Goal: Information Seeking & Learning: Learn about a topic

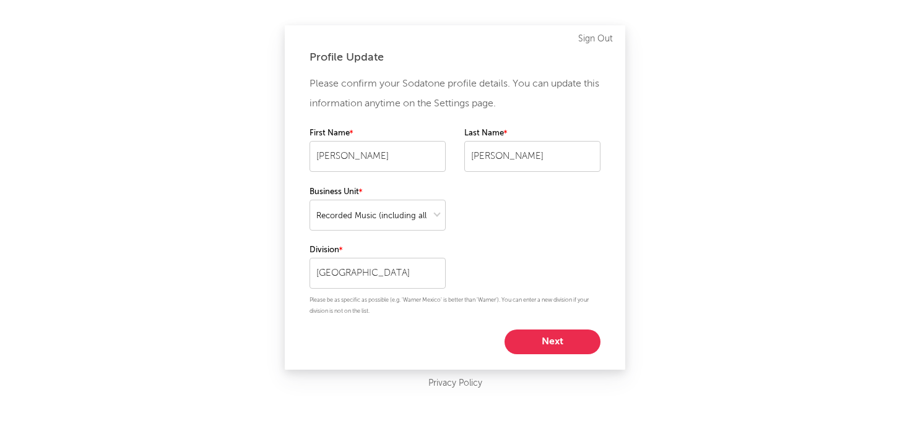
select select "recorded_music"
click at [549, 351] on button "Next" at bounding box center [552, 342] width 96 height 25
select select "other"
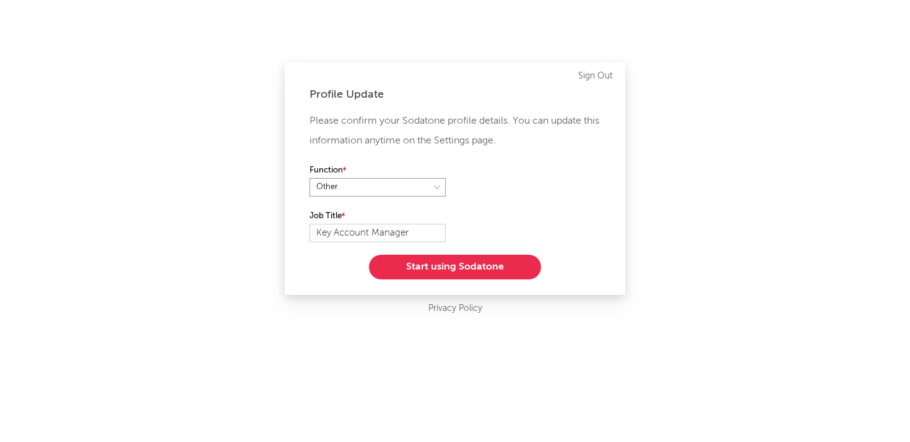
click at [406, 182] on select at bounding box center [377, 187] width 136 height 19
click at [478, 273] on button "Start using Sodatone" at bounding box center [455, 267] width 172 height 25
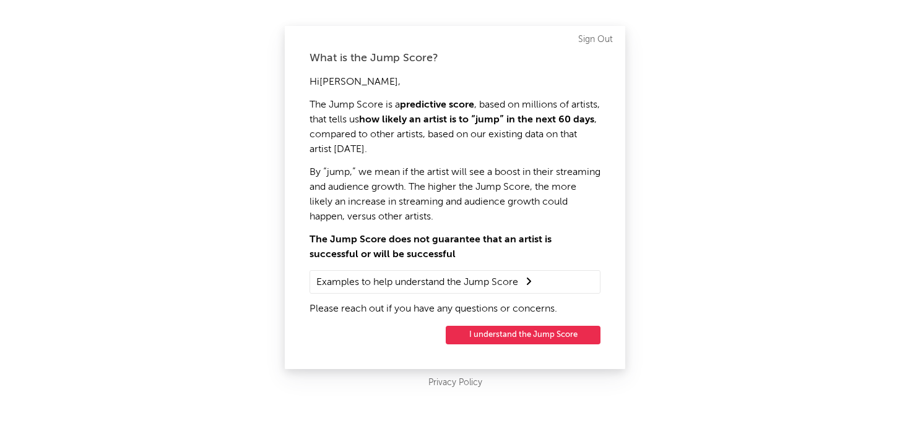
click at [479, 335] on button "I understand the Jump Score" at bounding box center [523, 335] width 155 height 19
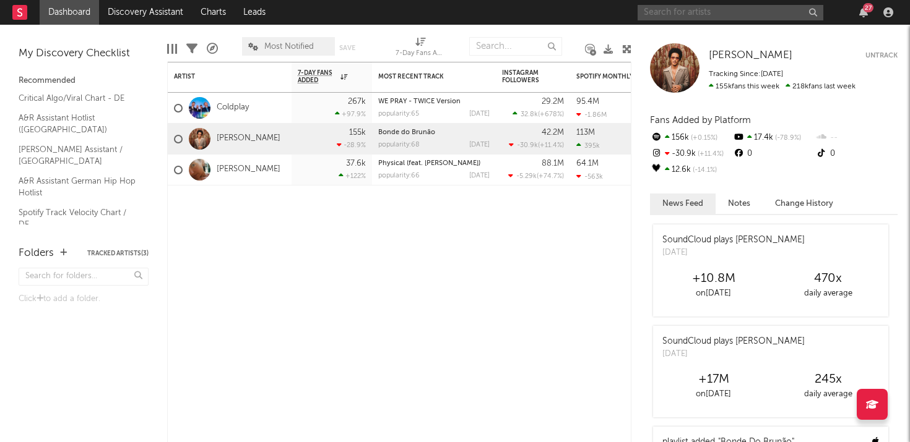
click at [737, 8] on input "text" at bounding box center [730, 12] width 186 height 15
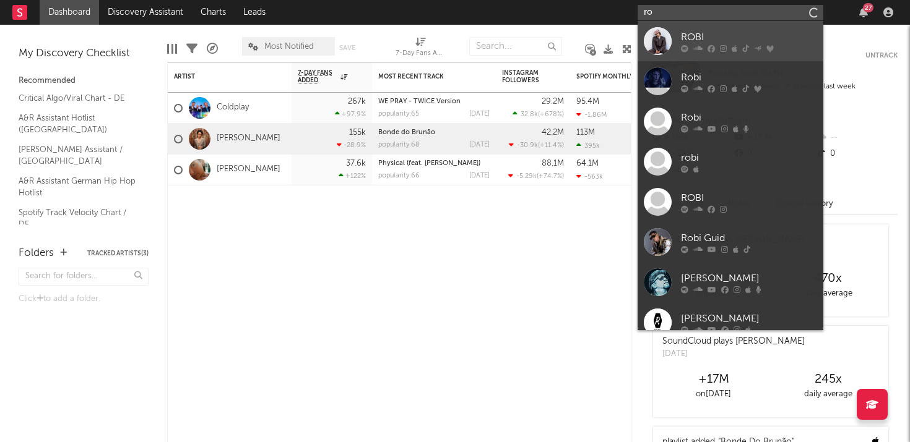
type input "r"
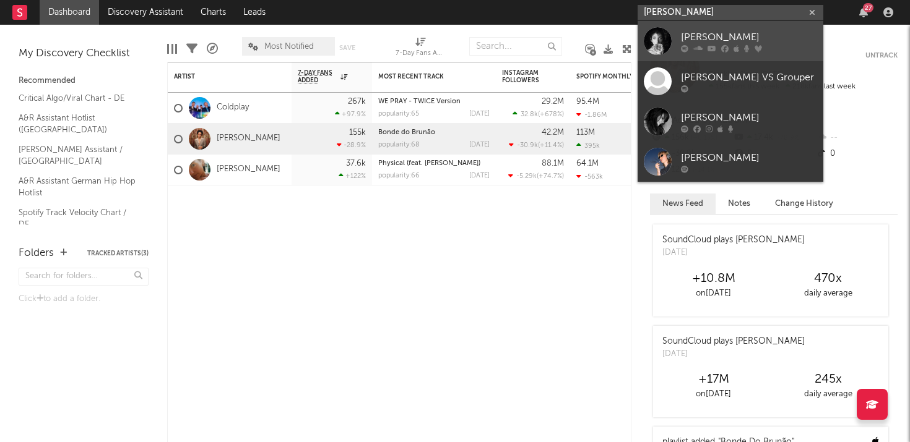
type input "[PERSON_NAME]"
click at [699, 50] on icon at bounding box center [697, 48] width 9 height 7
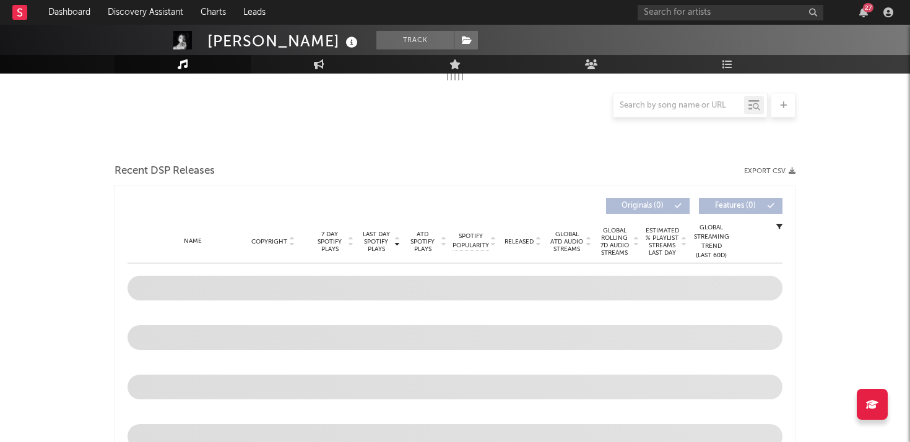
scroll to position [355, 0]
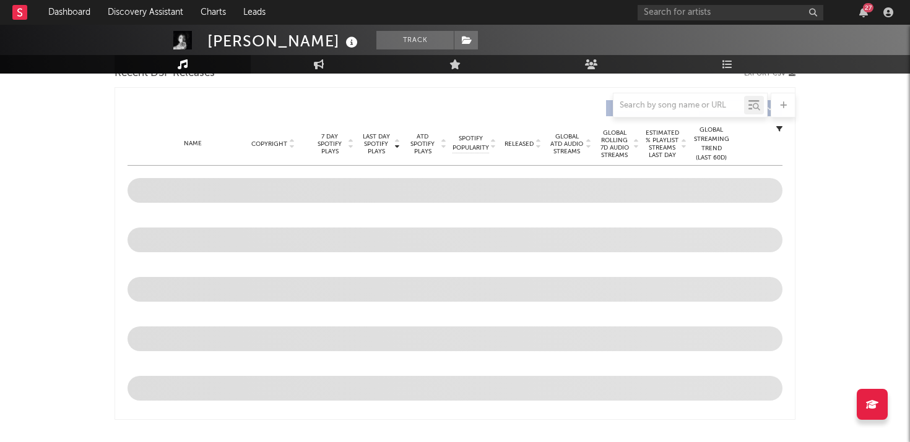
select select "6m"
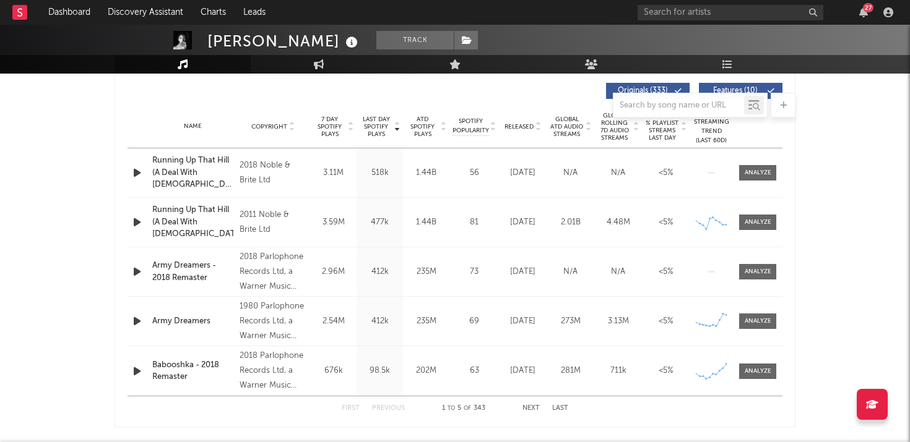
scroll to position [471, 0]
click at [756, 314] on span at bounding box center [757, 319] width 37 height 15
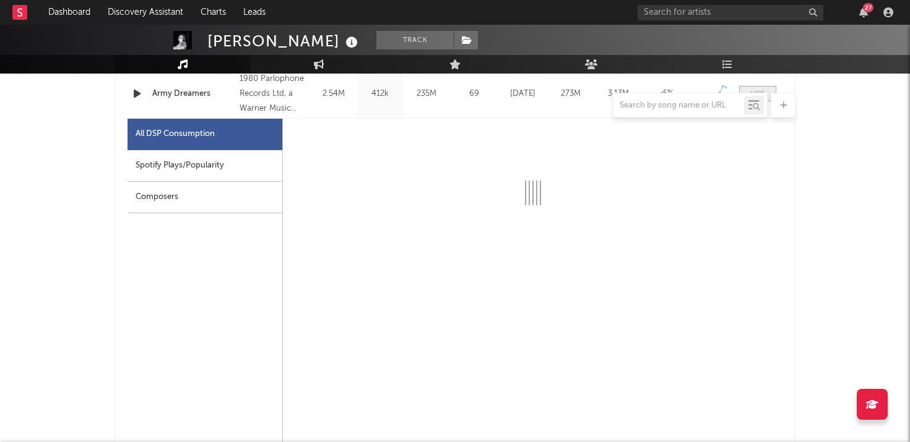
scroll to position [699, 0]
select select "6m"
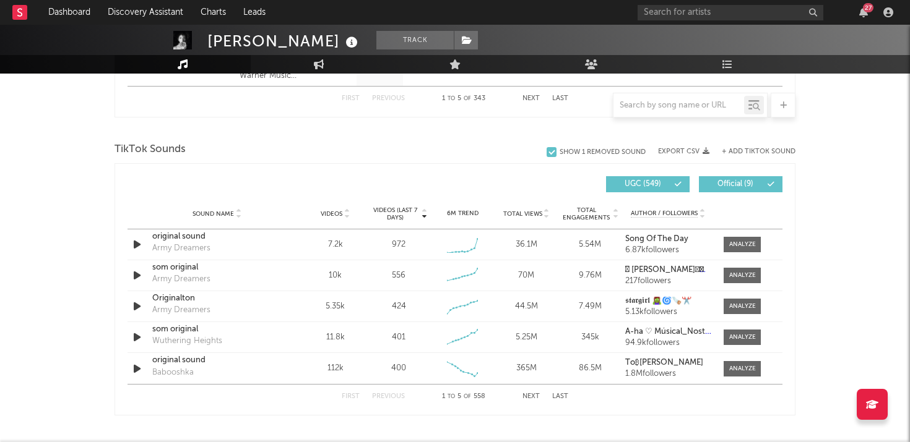
scroll to position [1369, 0]
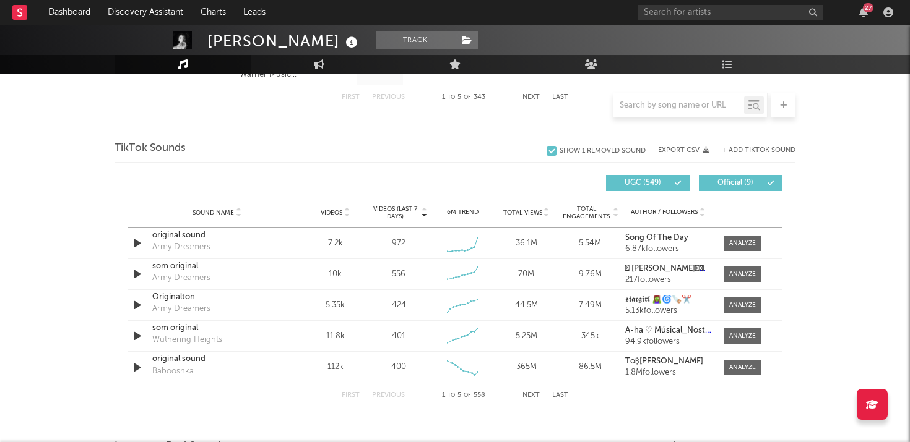
click at [529, 397] on button "Next" at bounding box center [530, 395] width 17 height 7
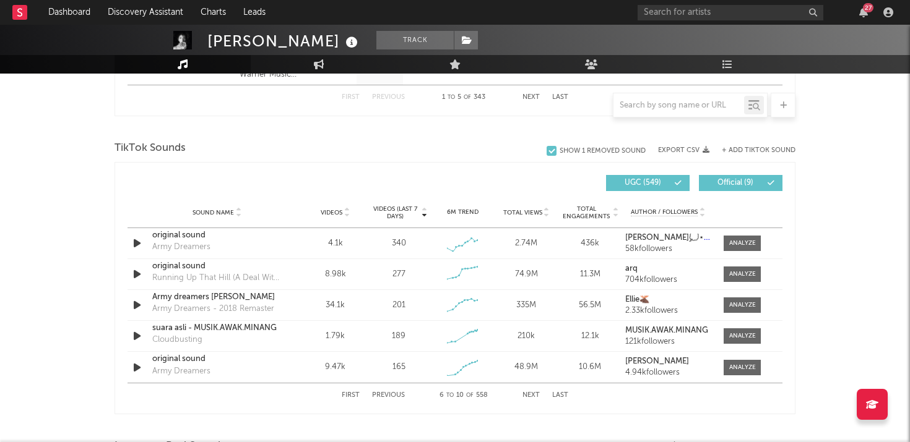
click at [379, 397] on button "Previous" at bounding box center [388, 395] width 33 height 7
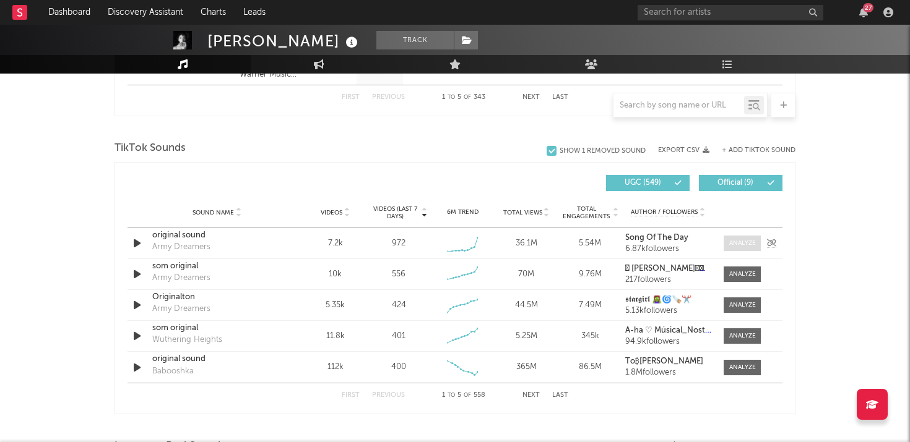
click at [736, 240] on div at bounding box center [742, 243] width 27 height 9
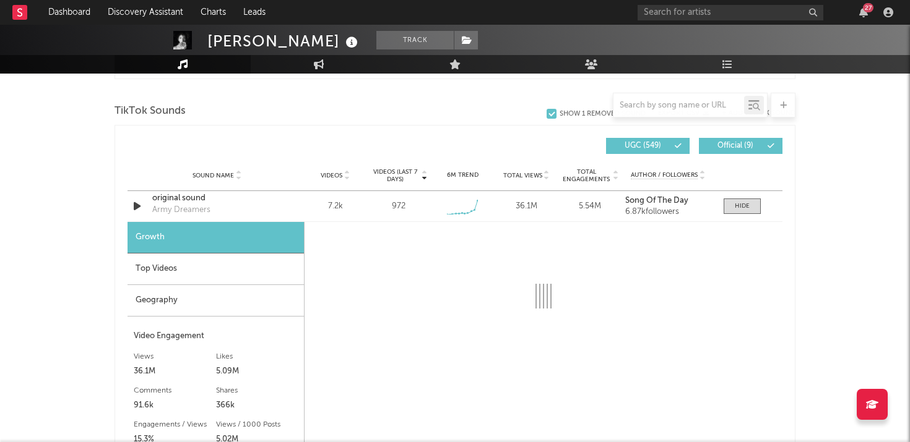
scroll to position [1410, 0]
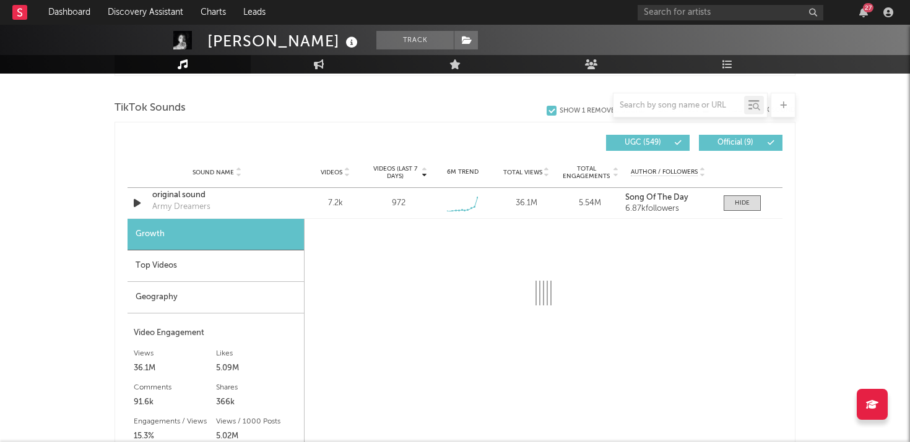
select select "6m"
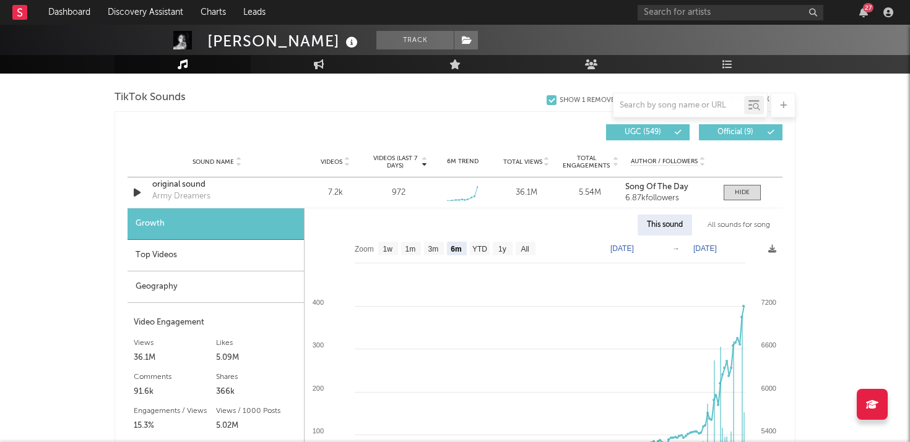
scroll to position [1421, 0]
